Goal: Task Accomplishment & Management: Use online tool/utility

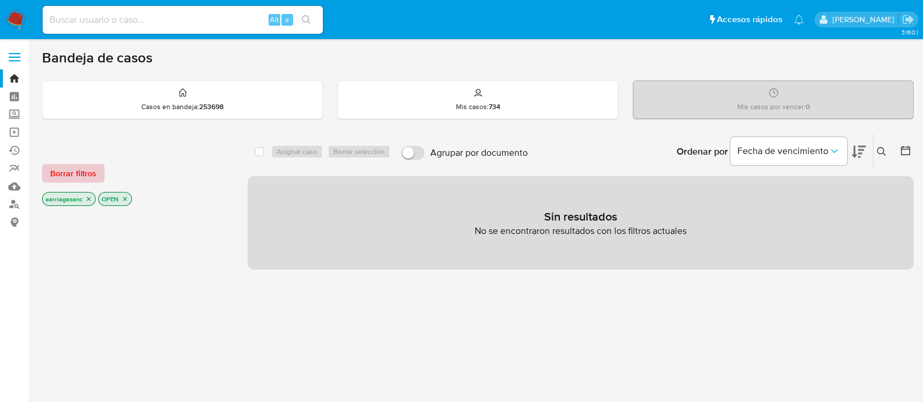
click at [84, 172] on span "Borrar filtros" at bounding box center [73, 173] width 46 height 16
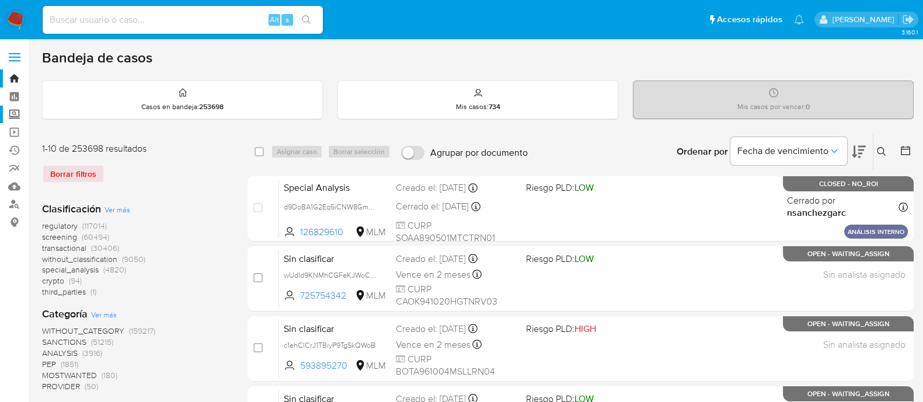
click at [17, 112] on label "Screening" at bounding box center [69, 115] width 139 height 18
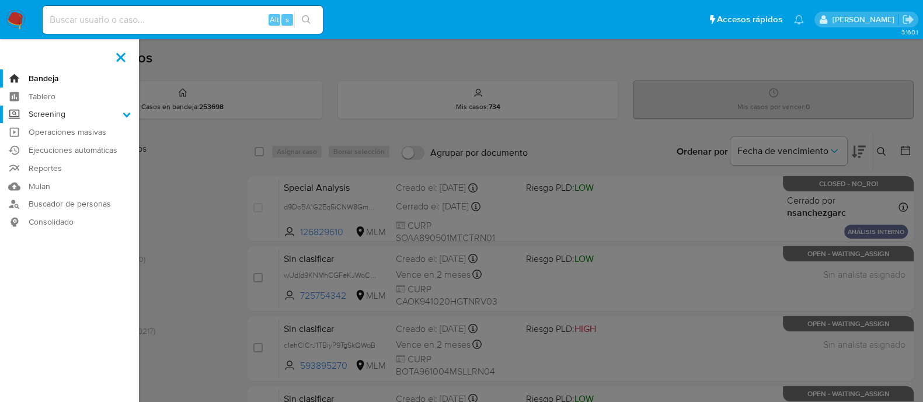
click at [0, 0] on input "Screening" at bounding box center [0, 0] width 0 height 0
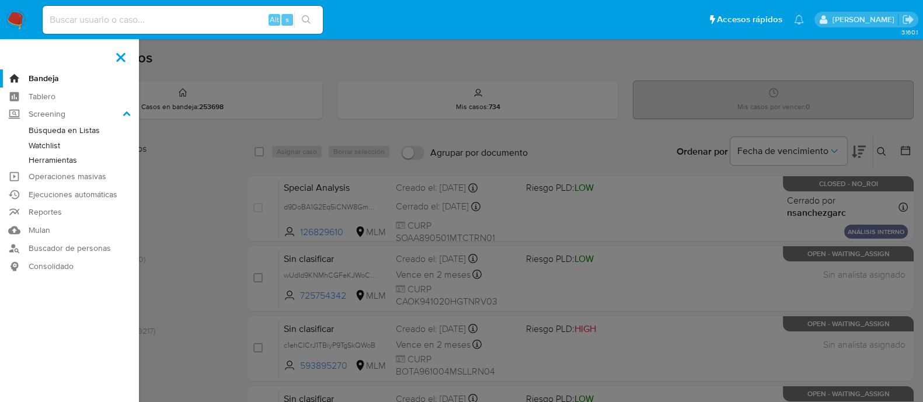
click at [53, 145] on link "Watchlist" at bounding box center [69, 145] width 139 height 15
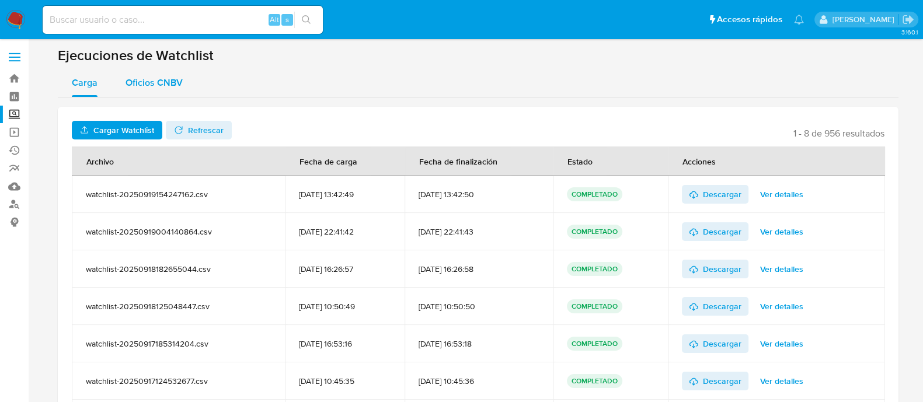
click at [169, 89] on div "Oficios CNBV" at bounding box center [154, 83] width 57 height 28
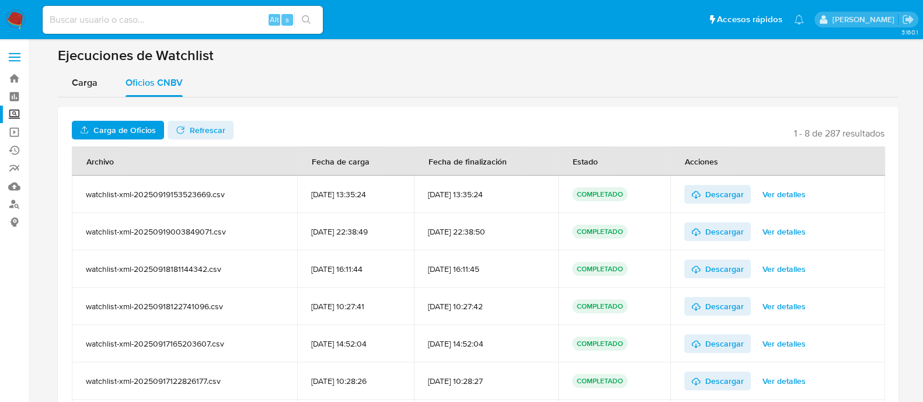
click at [141, 117] on div "Carga de Oficios No tiene permisos para realizar esta acción Refrescar 1 - 8 de…" at bounding box center [478, 298] width 841 height 382
click at [140, 124] on span "Carga de Oficios" at bounding box center [124, 130] width 62 height 19
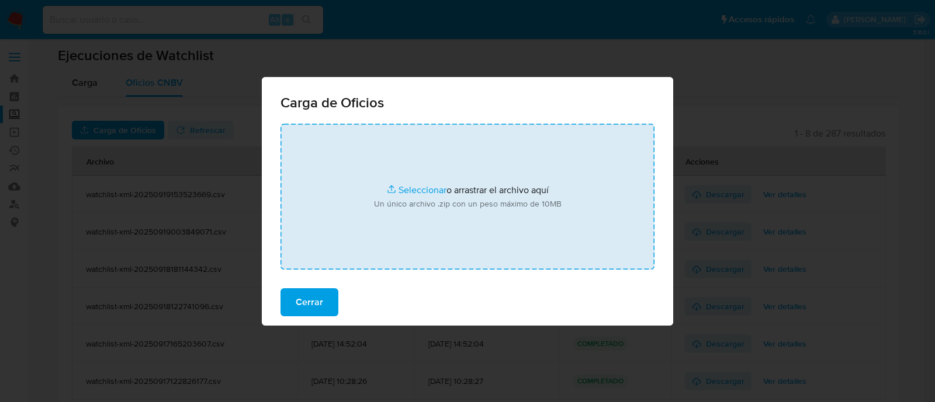
click at [436, 189] on input "file" at bounding box center [467, 197] width 374 height 146
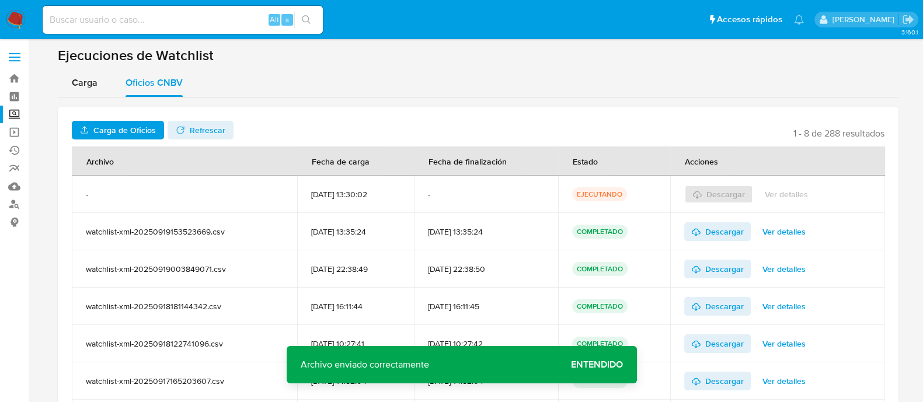
click at [602, 365] on span "Entendido" at bounding box center [597, 365] width 52 height 0
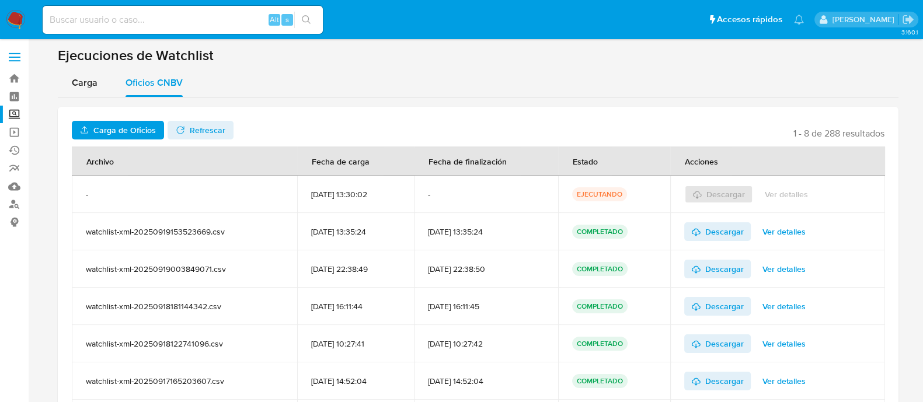
click at [192, 138] on span "Refrescar" at bounding box center [208, 130] width 36 height 19
click at [200, 133] on span "Refrescar" at bounding box center [208, 130] width 36 height 19
click at [805, 197] on span "Ver detalles" at bounding box center [787, 194] width 43 height 16
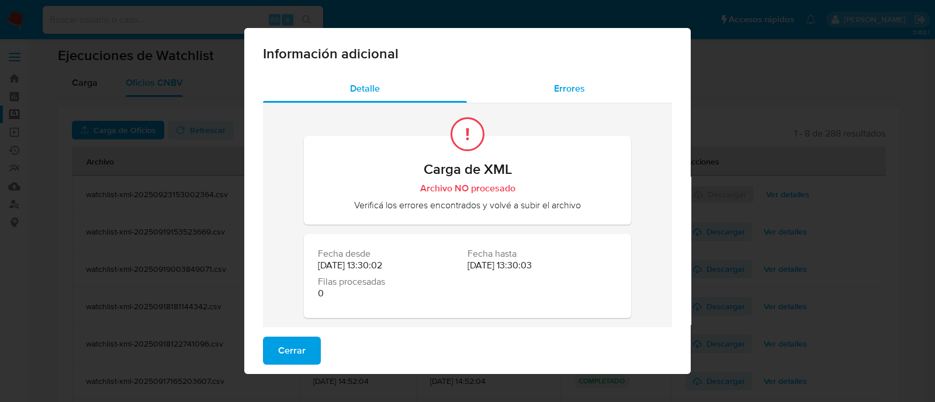
click at [572, 98] on div "Errores" at bounding box center [569, 89] width 205 height 28
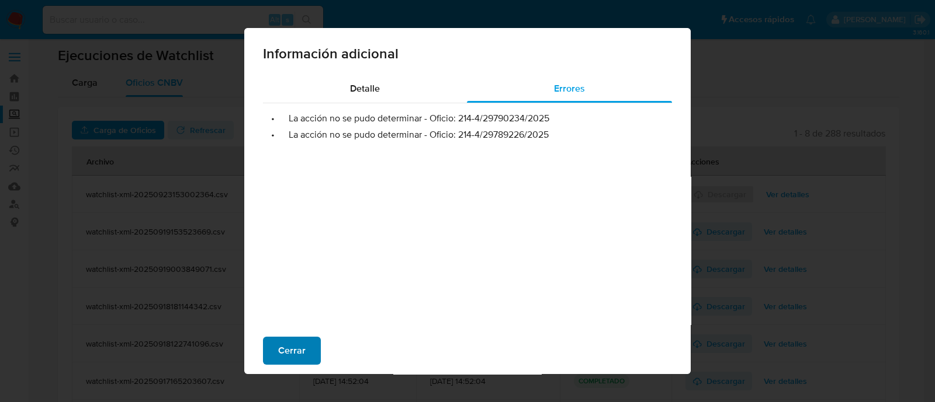
click at [285, 360] on span "Cerrar" at bounding box center [291, 351] width 27 height 26
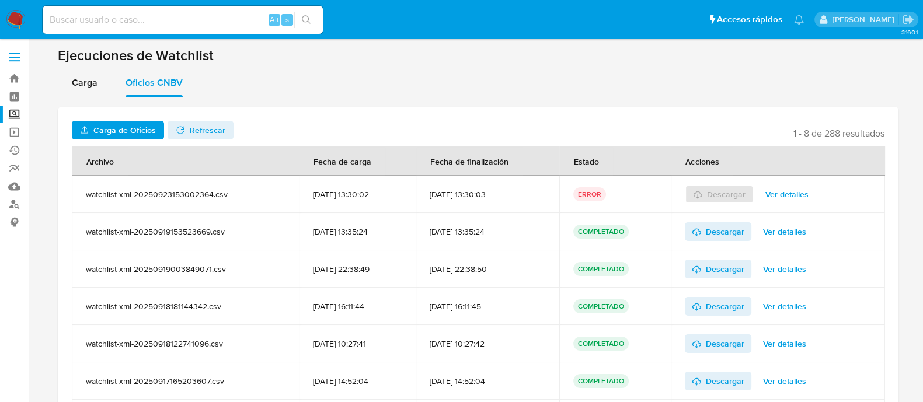
click at [15, 114] on label "Screening" at bounding box center [69, 115] width 139 height 18
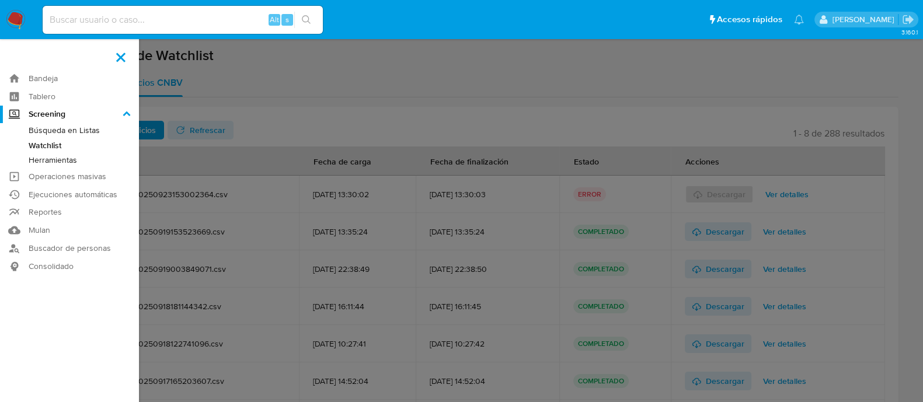
click at [0, 0] on input "Screening" at bounding box center [0, 0] width 0 height 0
click at [68, 162] on link "Herramientas" at bounding box center [69, 160] width 139 height 15
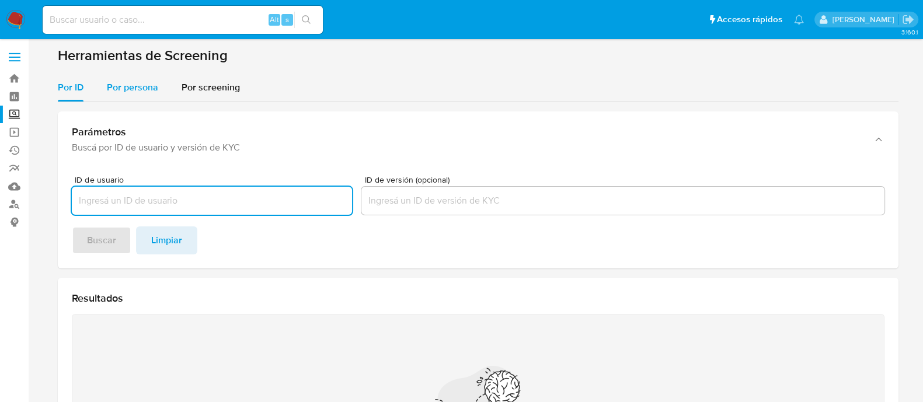
click at [128, 81] on span "Por persona" at bounding box center [132, 87] width 51 height 13
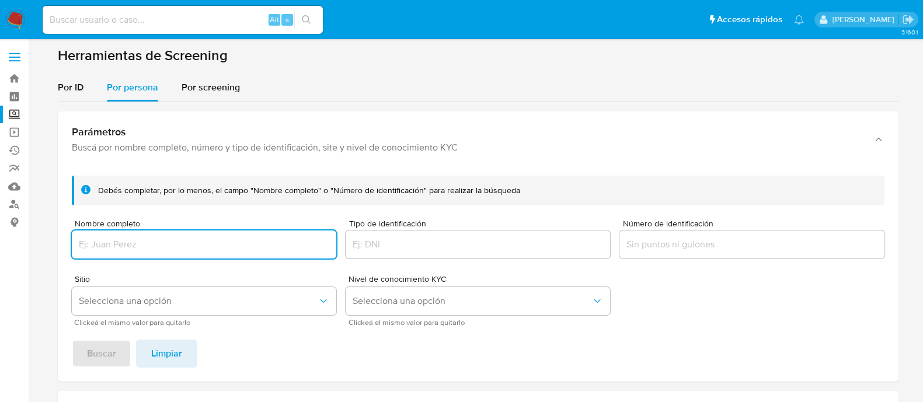
click at [131, 242] on input "Nombre completo" at bounding box center [204, 244] width 265 height 15
type input "[MEDICAL_DATA] GOLF, S.A. DE C.V."
click at [140, 299] on span "Selecciona una opción" at bounding box center [198, 302] width 239 height 12
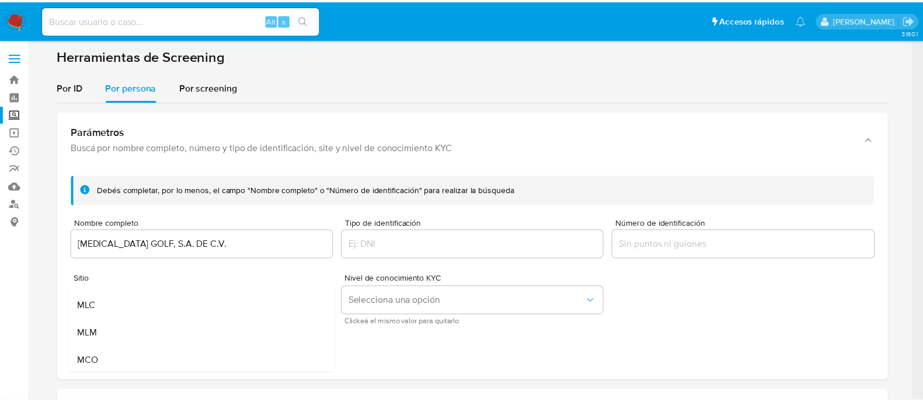
scroll to position [72, 0]
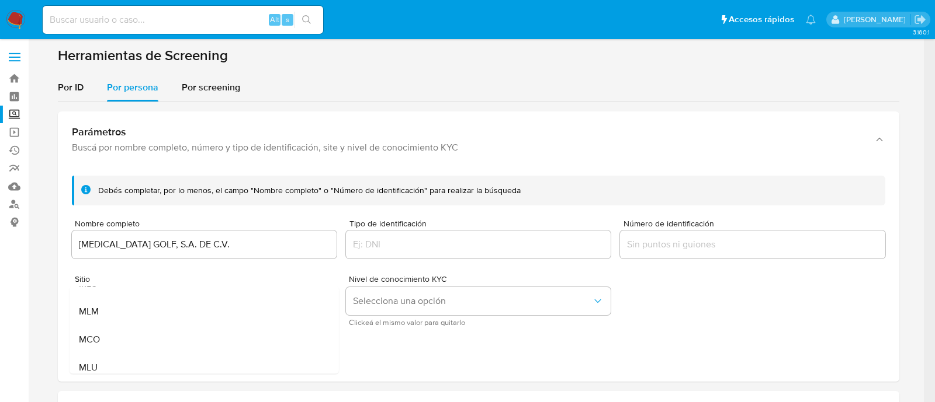
drag, startPoint x: 101, startPoint y: 315, endPoint x: 93, endPoint y: 357, distance: 42.3
click at [100, 315] on div "MLM" at bounding box center [200, 312] width 244 height 28
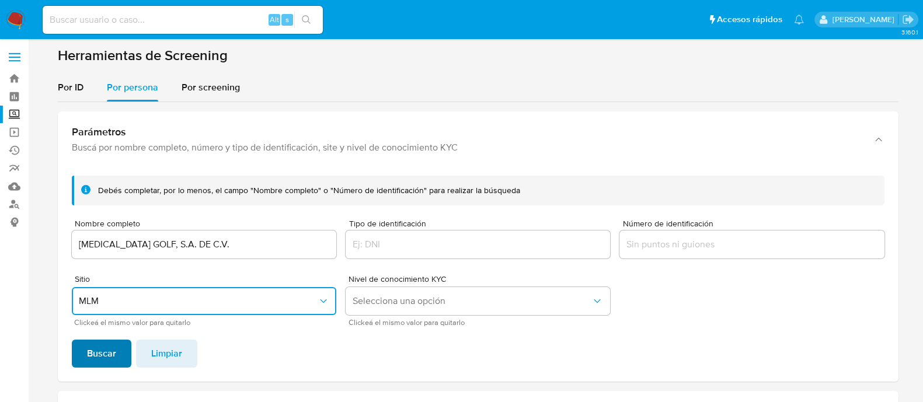
click at [87, 363] on span "Buscar" at bounding box center [101, 354] width 29 height 26
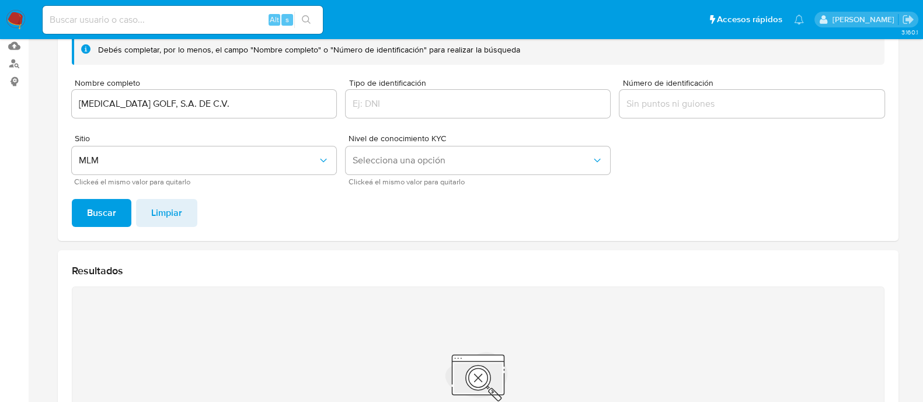
scroll to position [10, 0]
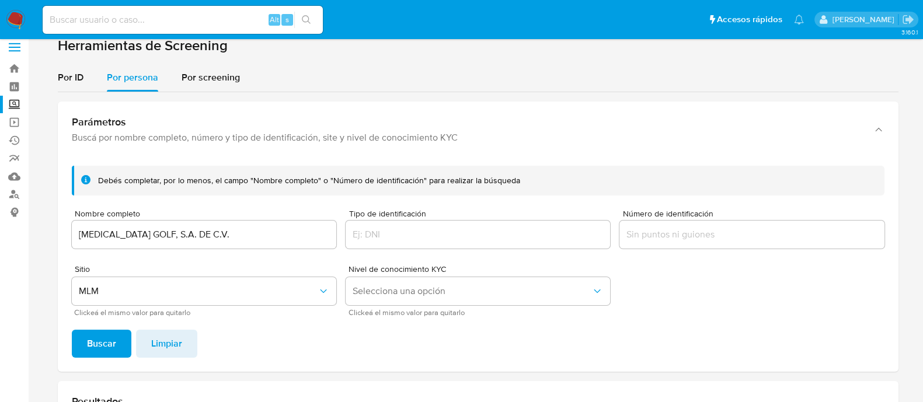
click at [172, 235] on input "[MEDICAL_DATA] GOLF, S.A. DE C.V." at bounding box center [204, 234] width 265 height 15
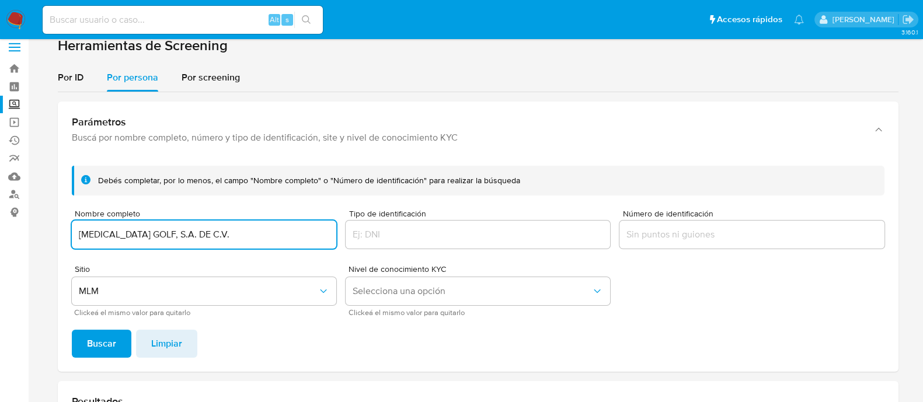
click at [172, 235] on input "[MEDICAL_DATA] GOLF, S.A. DE C.V." at bounding box center [204, 234] width 265 height 15
type input "SR&DA Abogados Sociedad Civil"
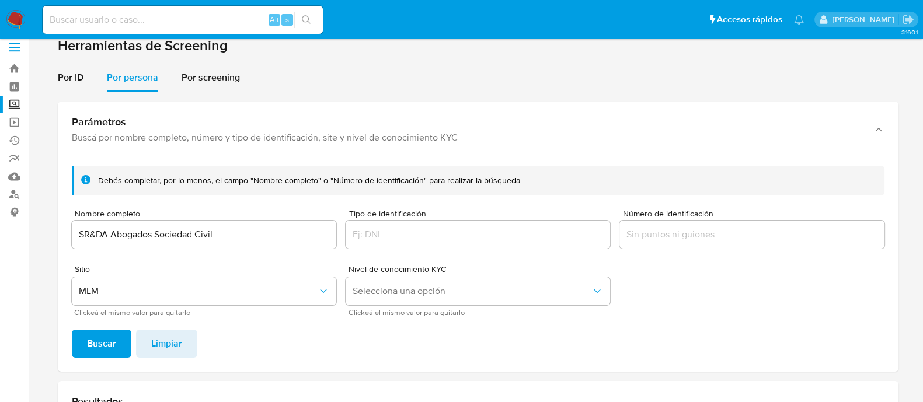
click at [90, 338] on span "Buscar" at bounding box center [101, 344] width 29 height 26
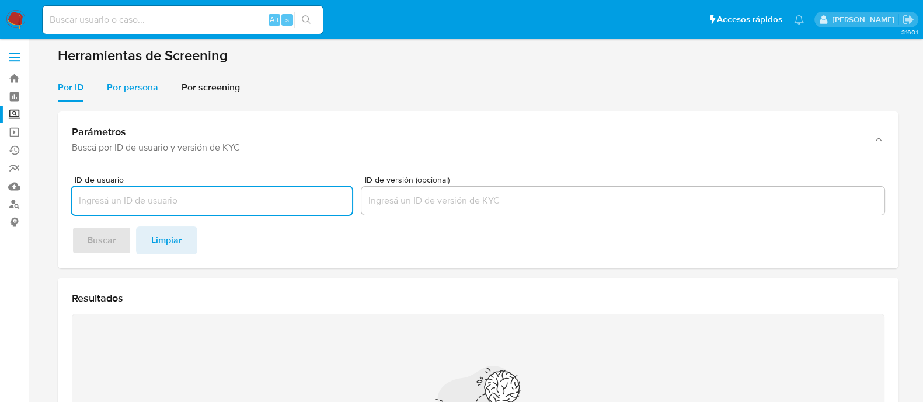
click at [126, 74] on div "Por persona" at bounding box center [132, 88] width 51 height 28
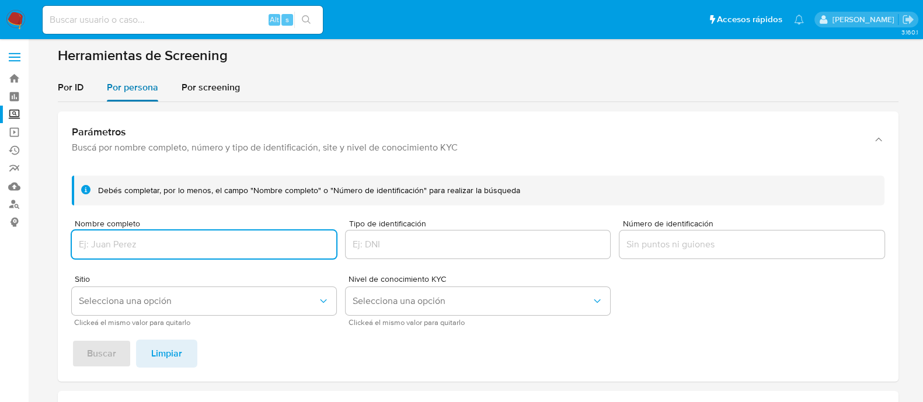
click at [134, 85] on span "Por persona" at bounding box center [132, 87] width 51 height 13
